Goal: Information Seeking & Learning: Learn about a topic

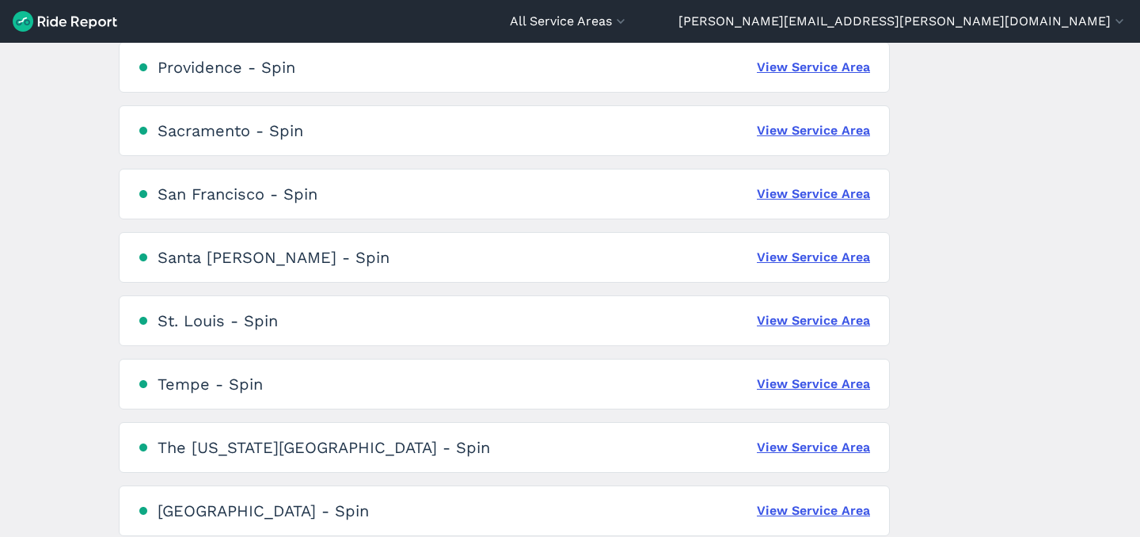
scroll to position [1464, 0]
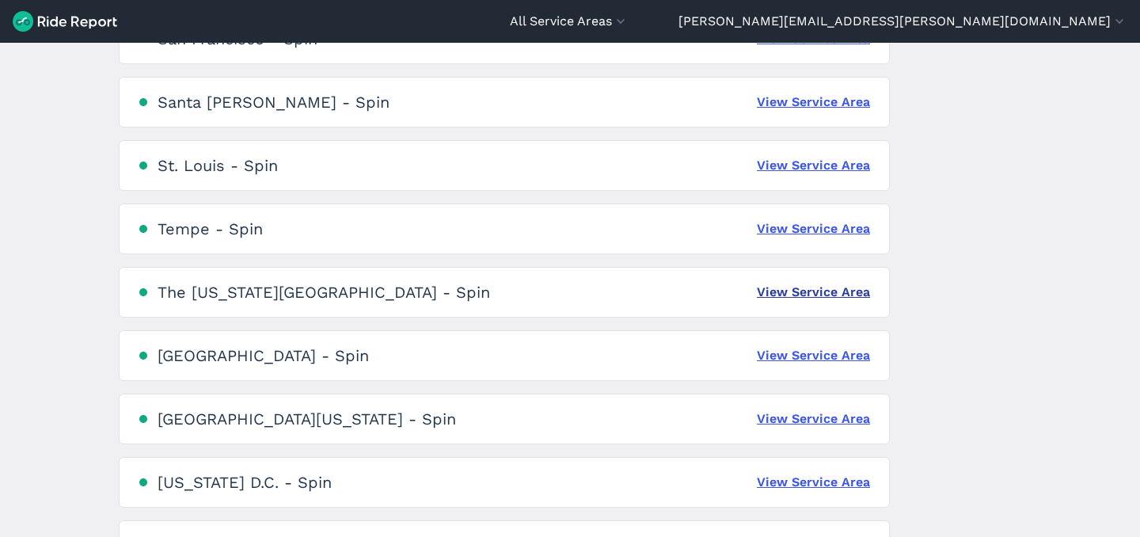
click at [764, 294] on link "View Service Area" at bounding box center [813, 292] width 113 height 19
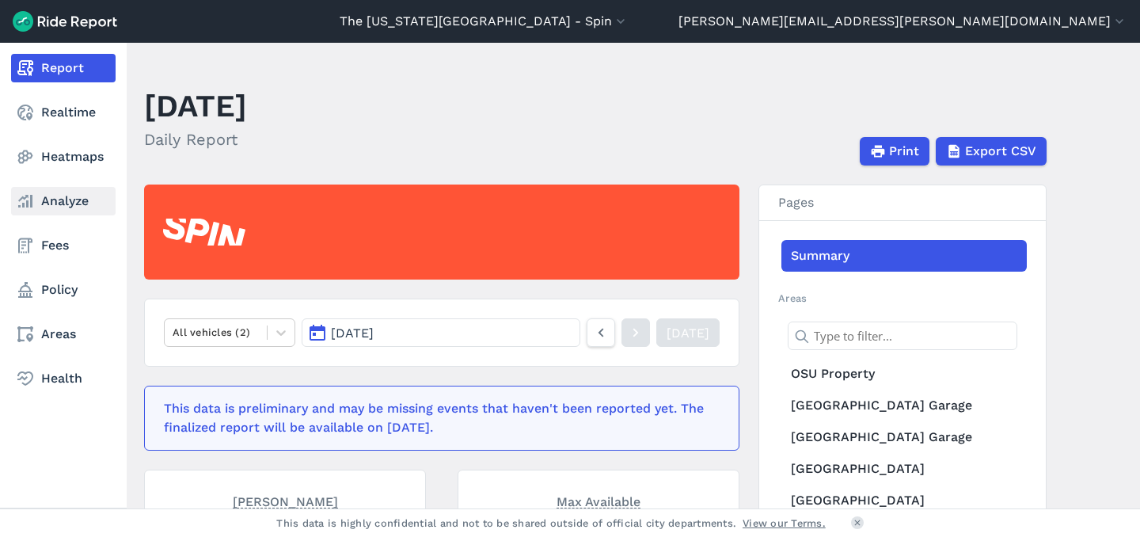
click at [82, 187] on link "Analyze" at bounding box center [63, 201] width 104 height 28
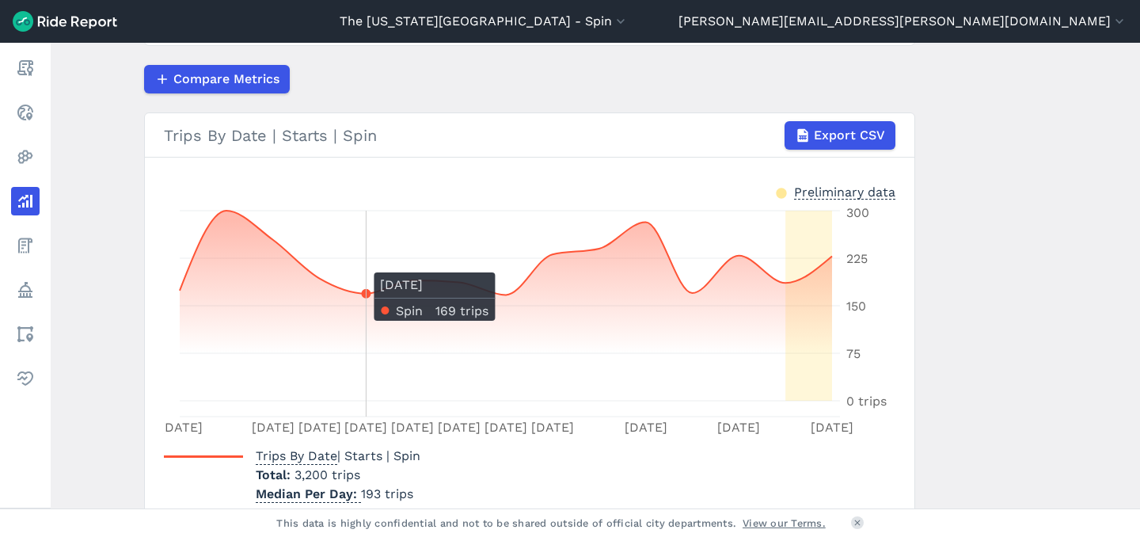
scroll to position [72, 0]
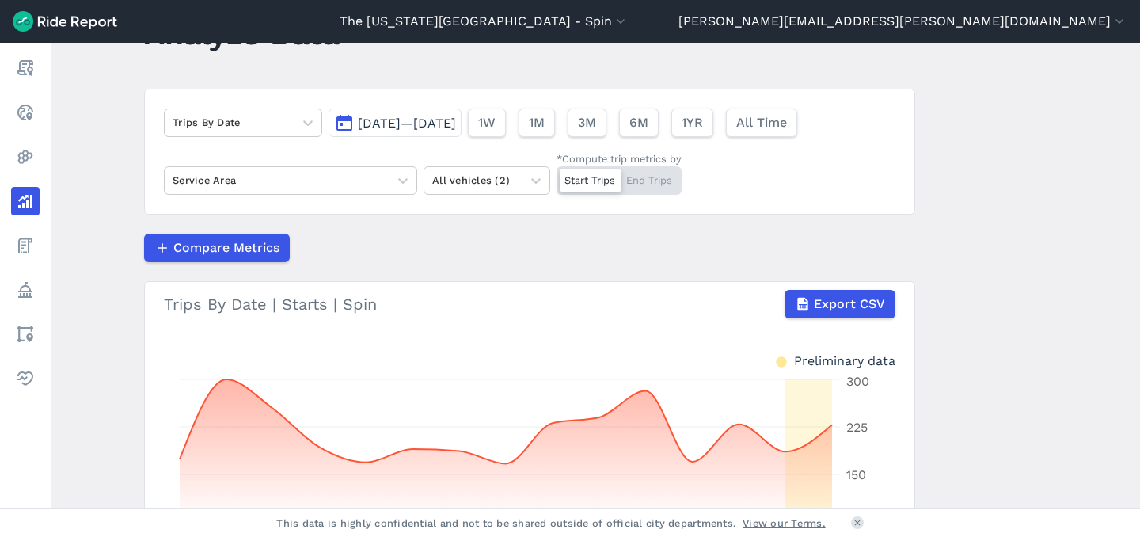
click at [448, 121] on span "[DATE]—[DATE]" at bounding box center [407, 123] width 98 height 15
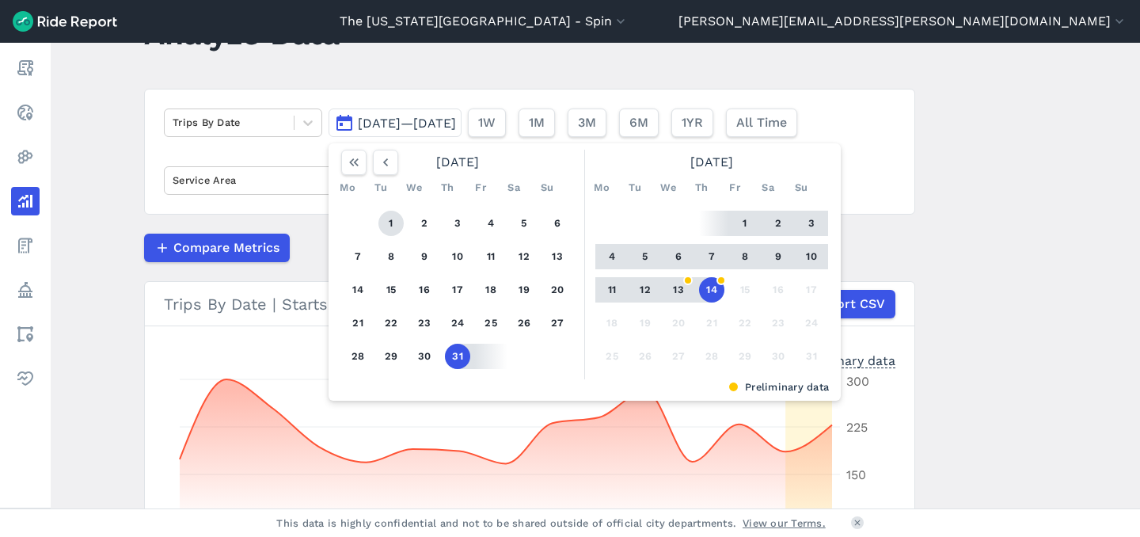
click at [396, 226] on button "1" at bounding box center [390, 223] width 25 height 25
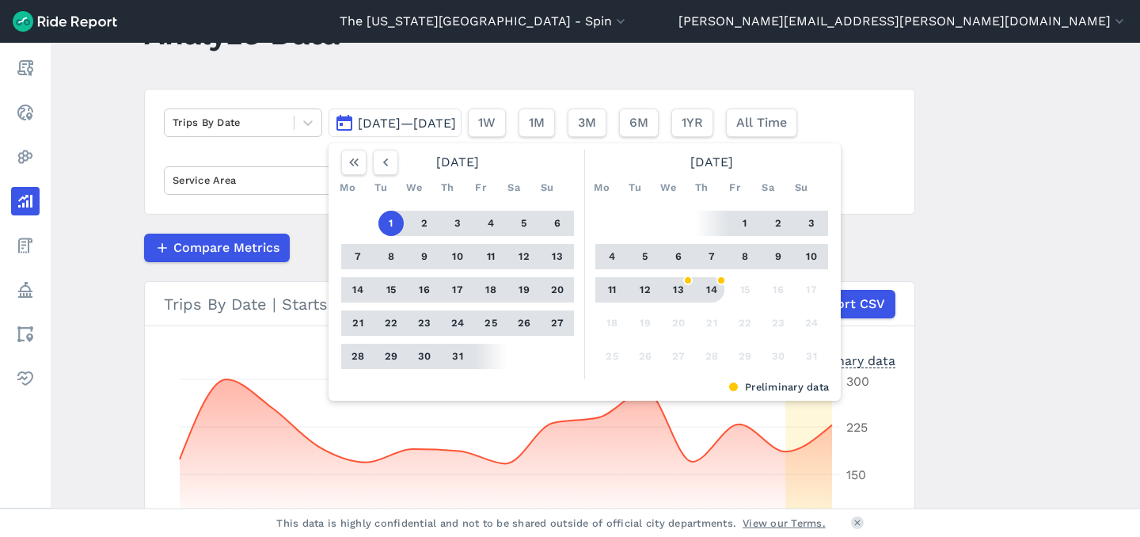
click at [714, 298] on button "14" at bounding box center [711, 289] width 25 height 25
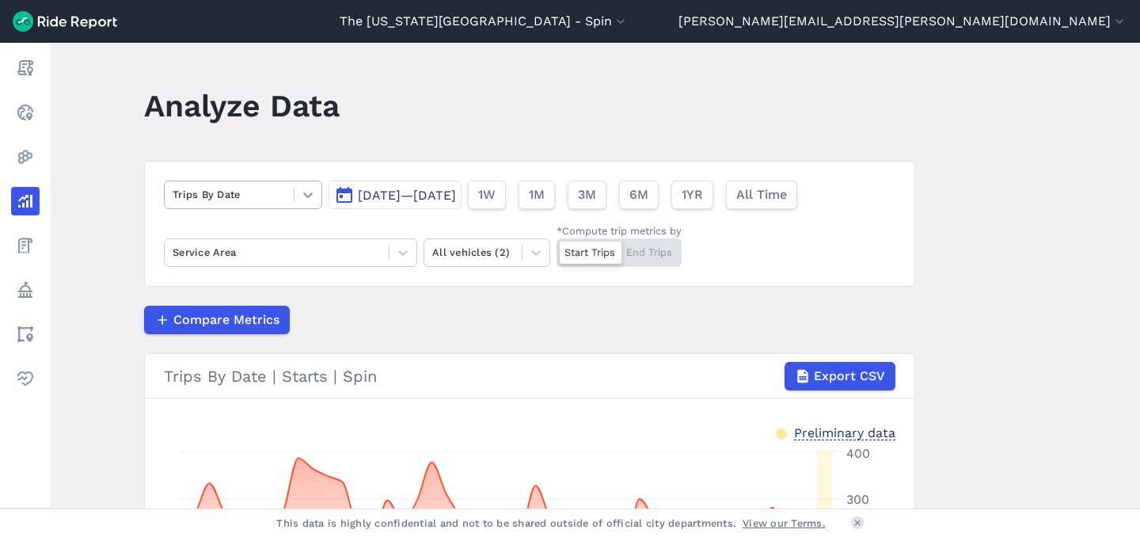
click at [308, 201] on icon at bounding box center [308, 195] width 16 height 16
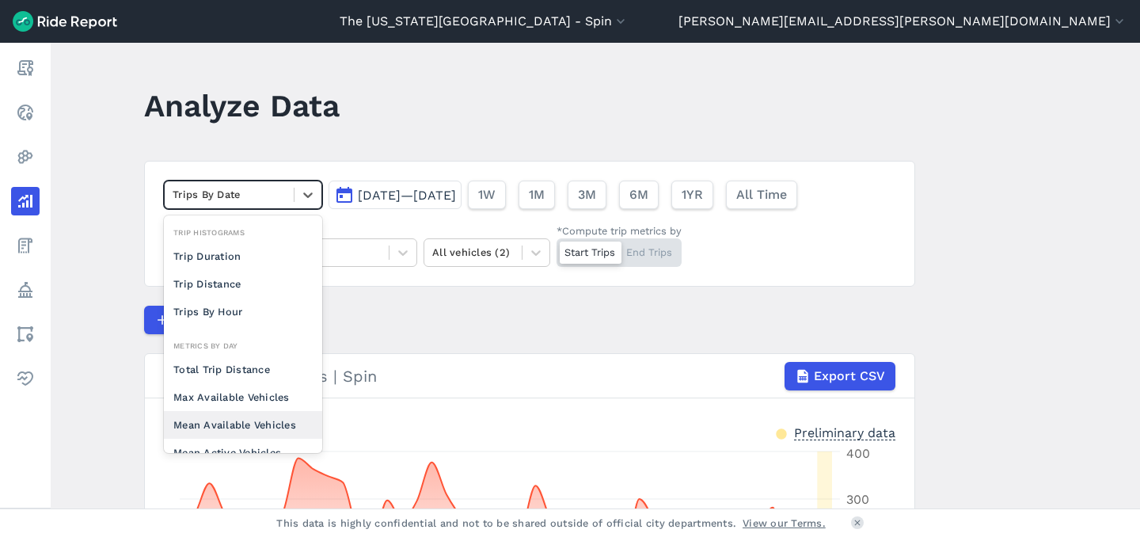
click at [261, 416] on div "Mean Available Vehicles" at bounding box center [243, 425] width 158 height 28
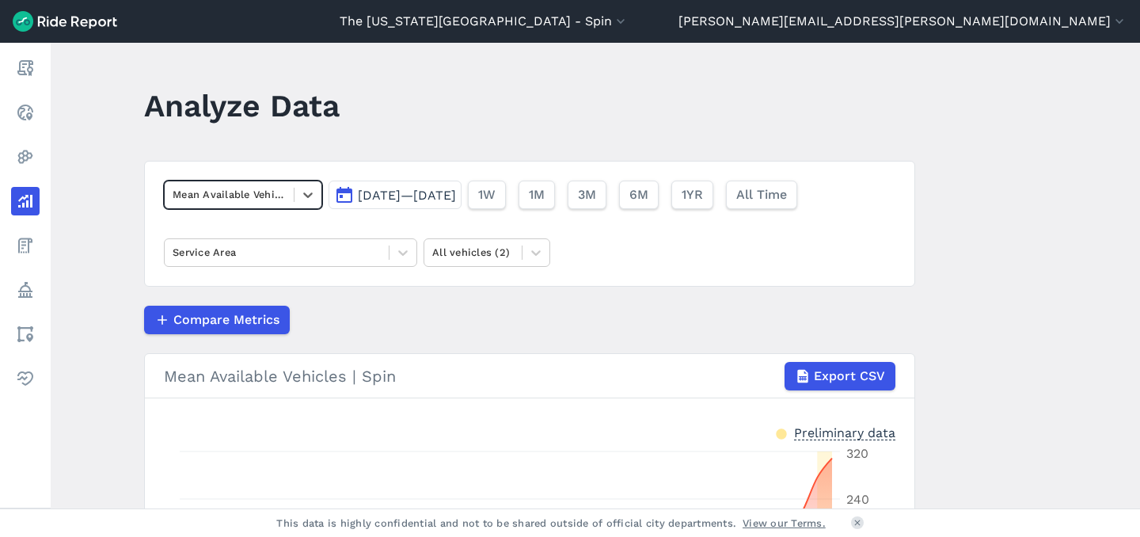
scroll to position [294, 0]
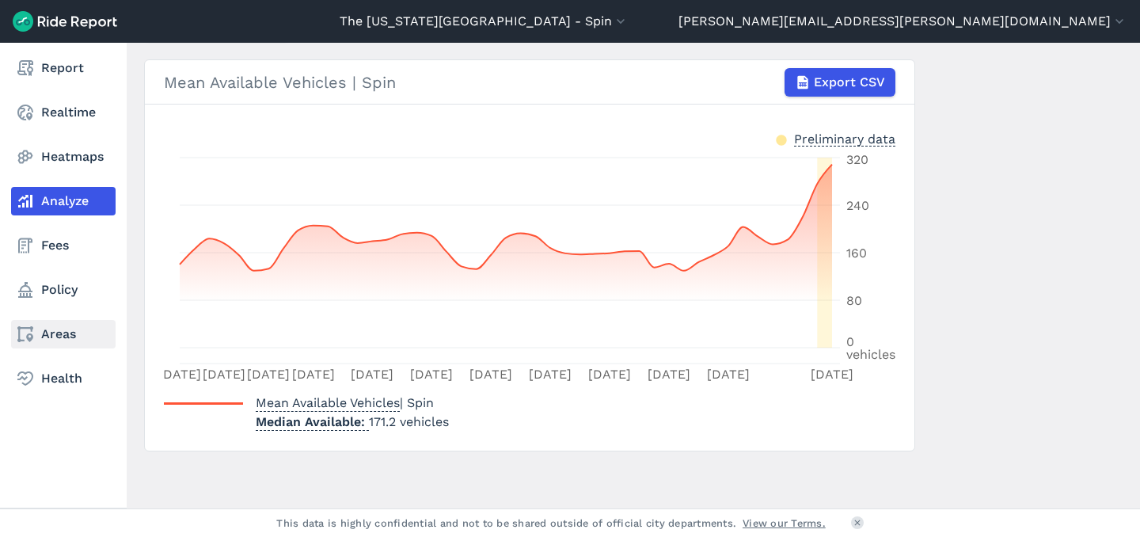
click at [40, 331] on link "Areas" at bounding box center [63, 334] width 104 height 28
